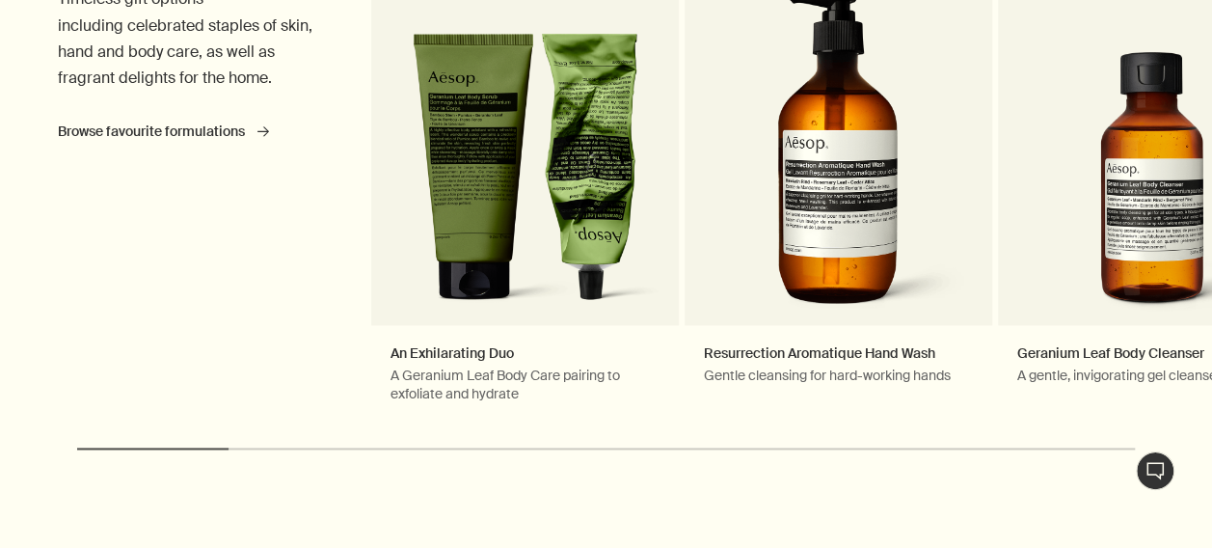
scroll to position [1061, 0]
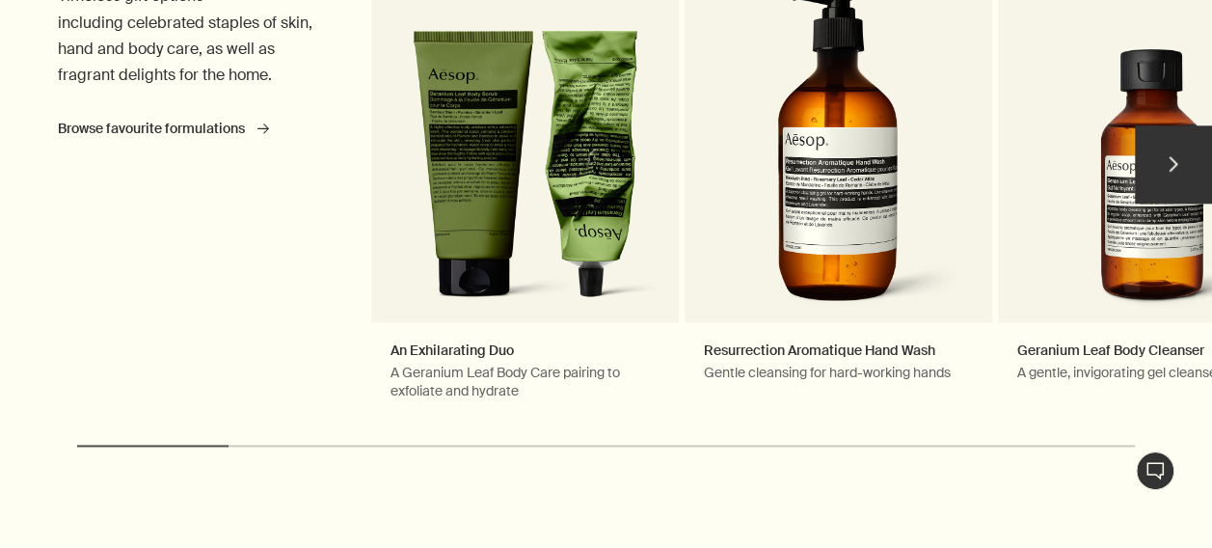
click at [1173, 151] on button "chevron" at bounding box center [1173, 163] width 77 height 77
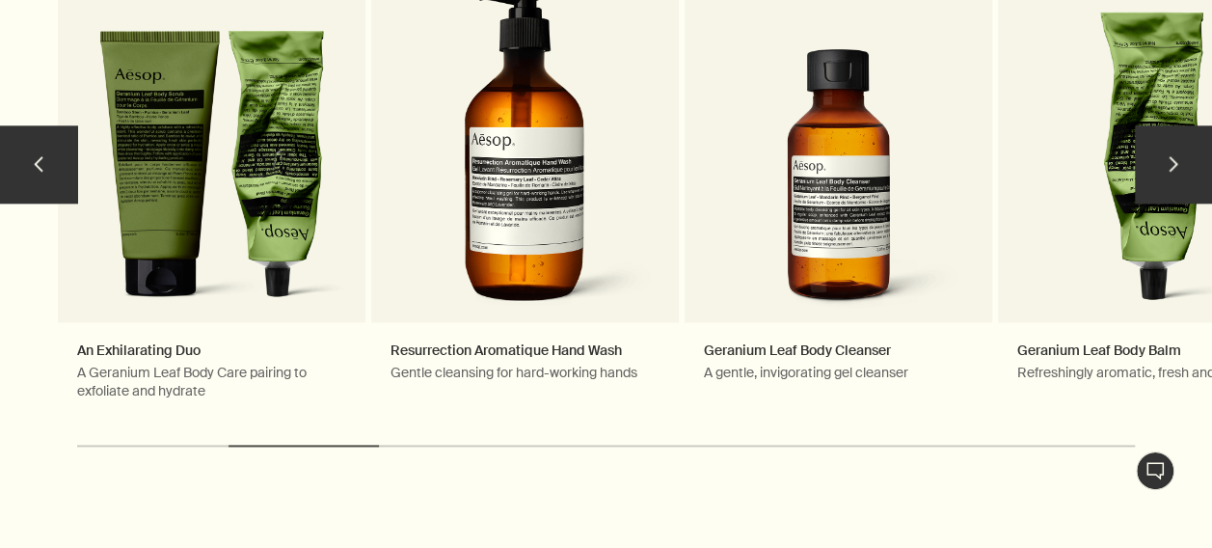
click at [1177, 160] on button "chevron" at bounding box center [1173, 163] width 77 height 77
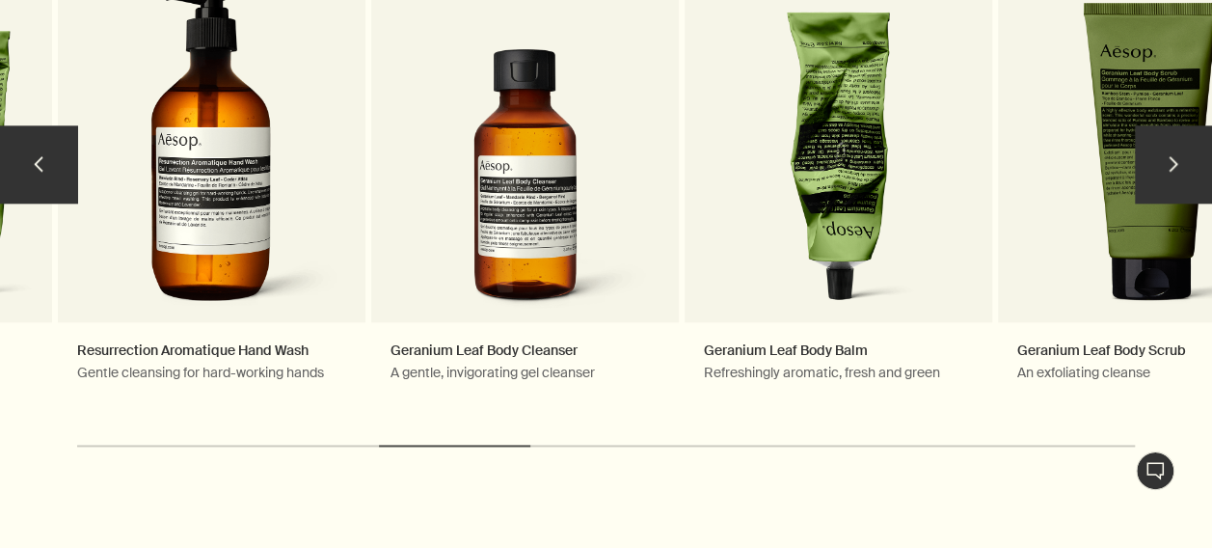
click at [1177, 160] on button "chevron" at bounding box center [1173, 163] width 77 height 77
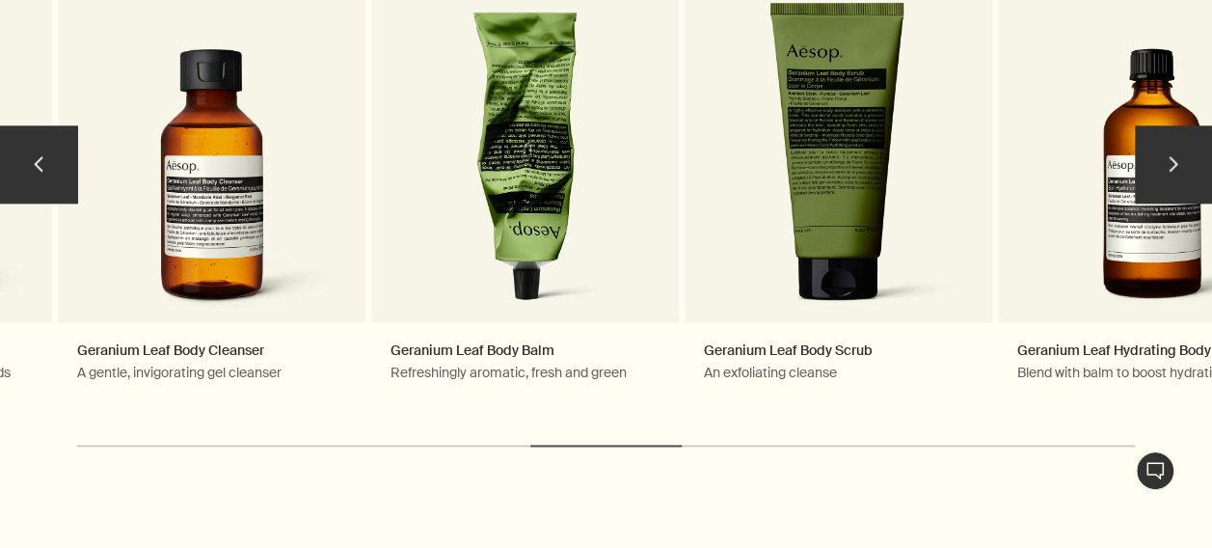
click at [1177, 160] on button "chevron" at bounding box center [1173, 163] width 77 height 77
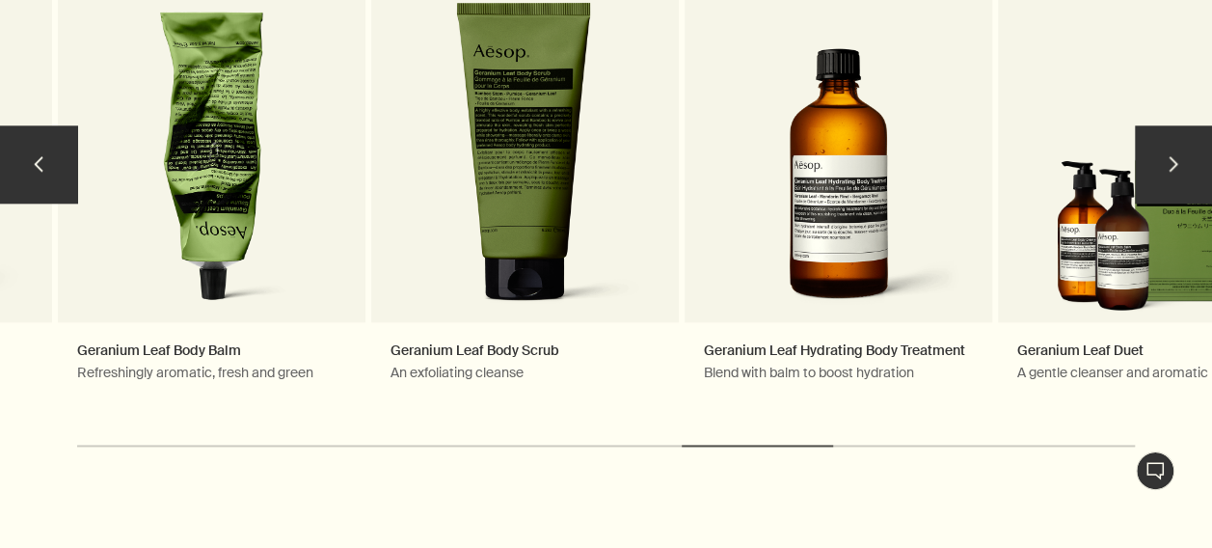
click at [1200, 163] on button "chevron" at bounding box center [1173, 163] width 77 height 77
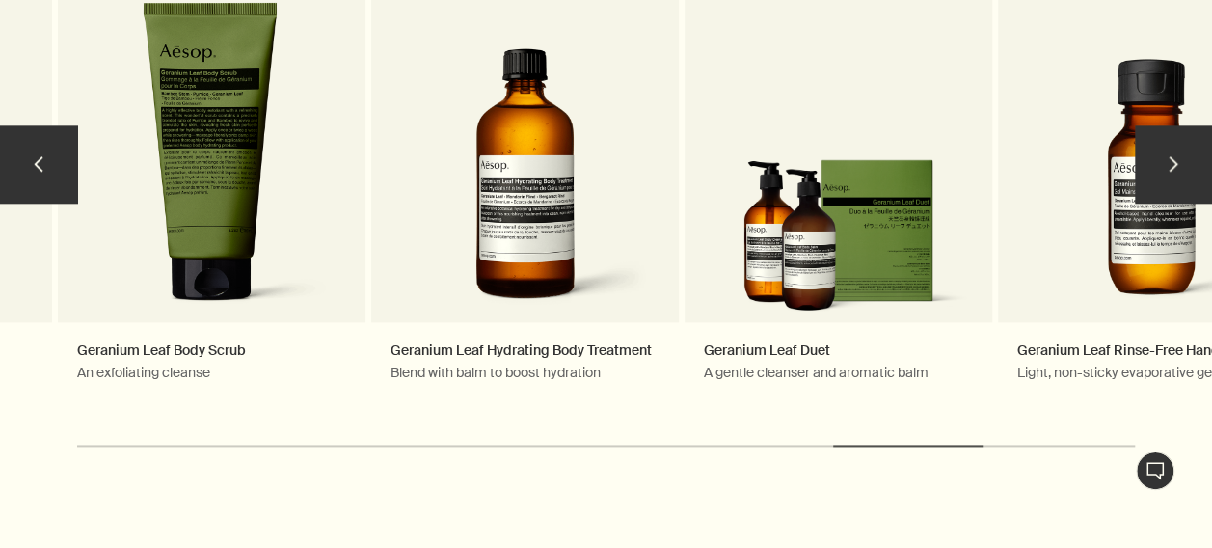
click at [1200, 168] on button "chevron" at bounding box center [1173, 163] width 77 height 77
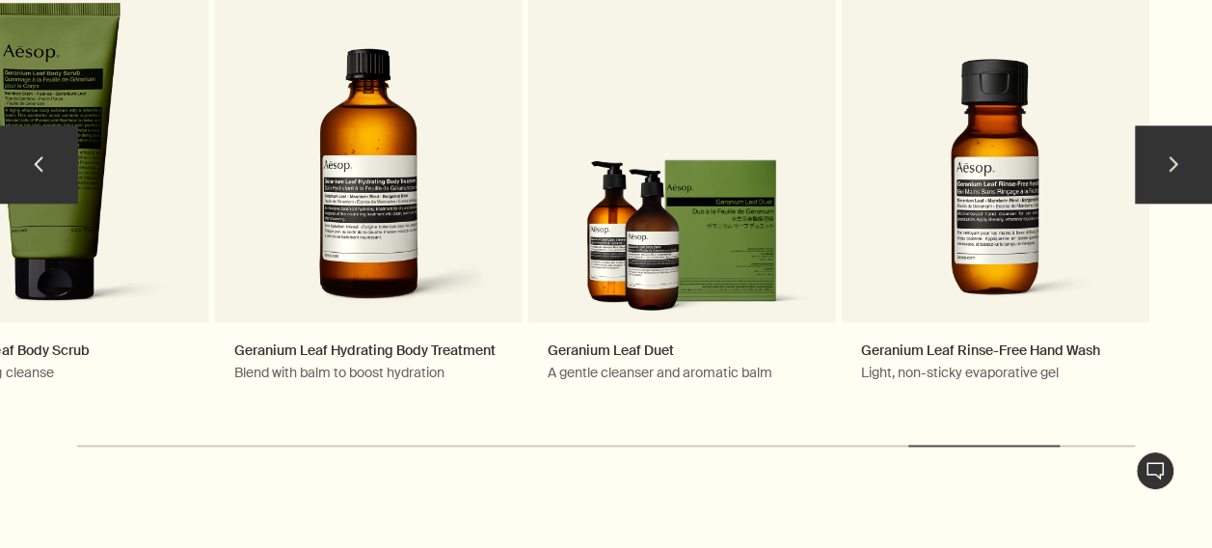
click at [1200, 168] on button "chevron" at bounding box center [1173, 163] width 77 height 77
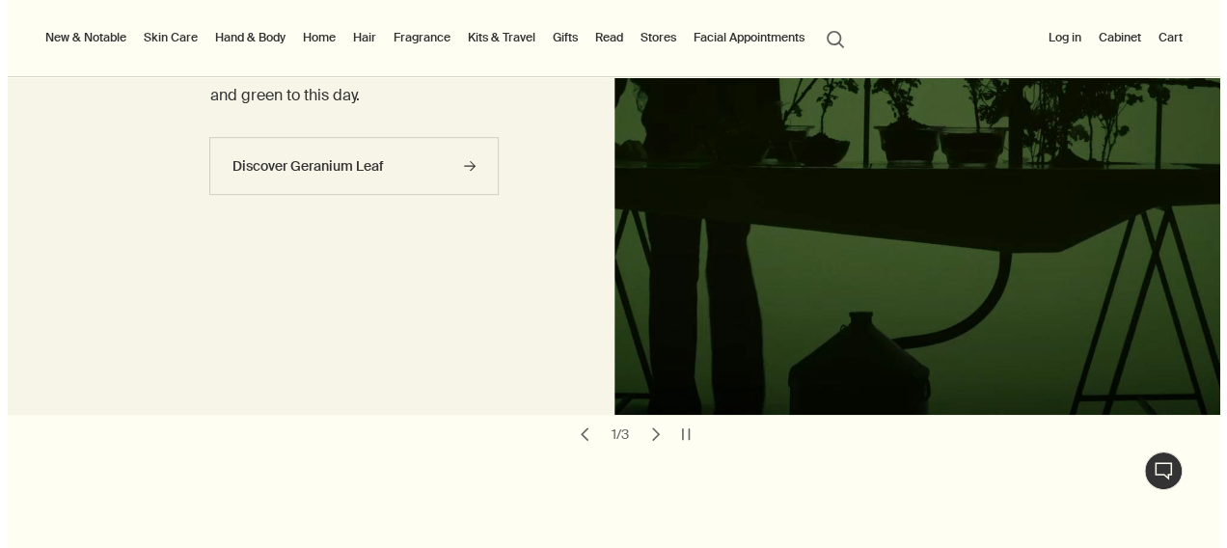
scroll to position [386, 0]
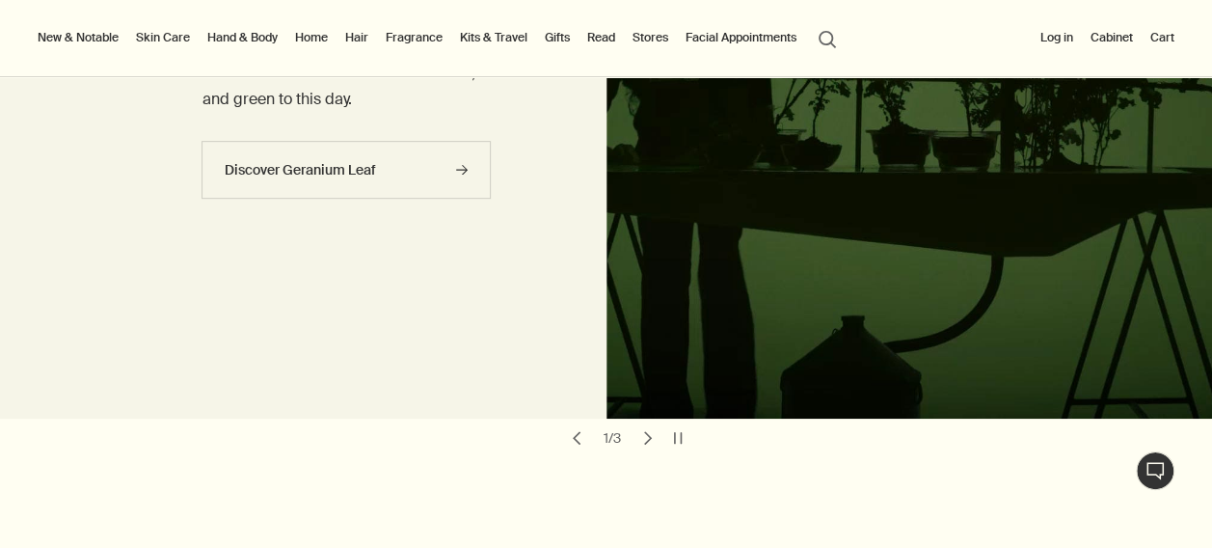
drag, startPoint x: 318, startPoint y: 39, endPoint x: 409, endPoint y: 59, distance: 92.9
click at [318, 39] on link "Home" at bounding box center [311, 37] width 41 height 23
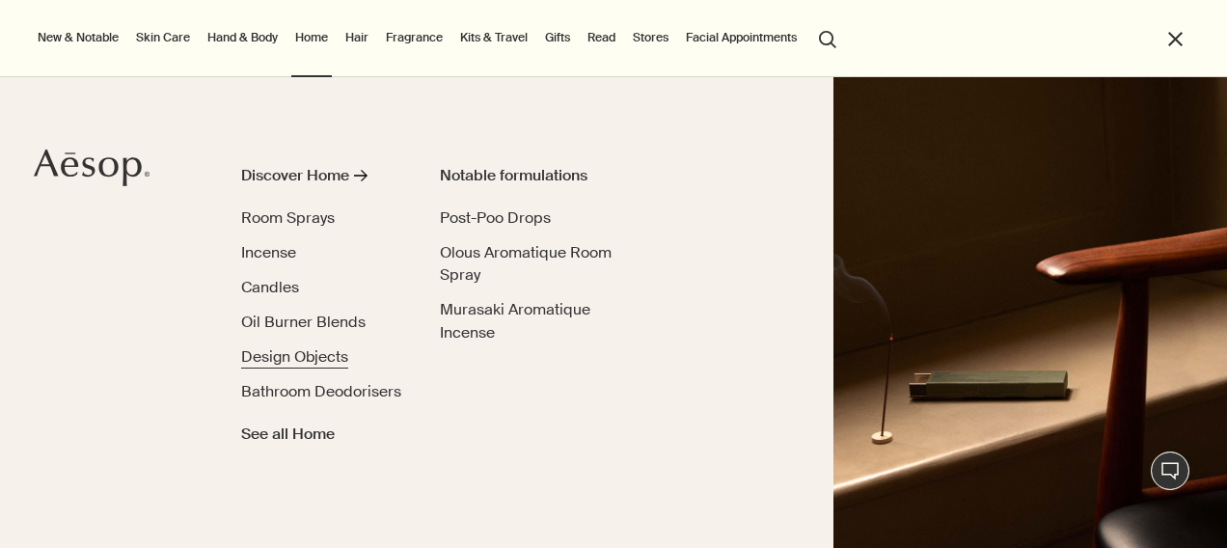
click at [307, 356] on span "Design Objects" at bounding box center [294, 356] width 107 height 20
